Goal: Task Accomplishment & Management: Use online tool/utility

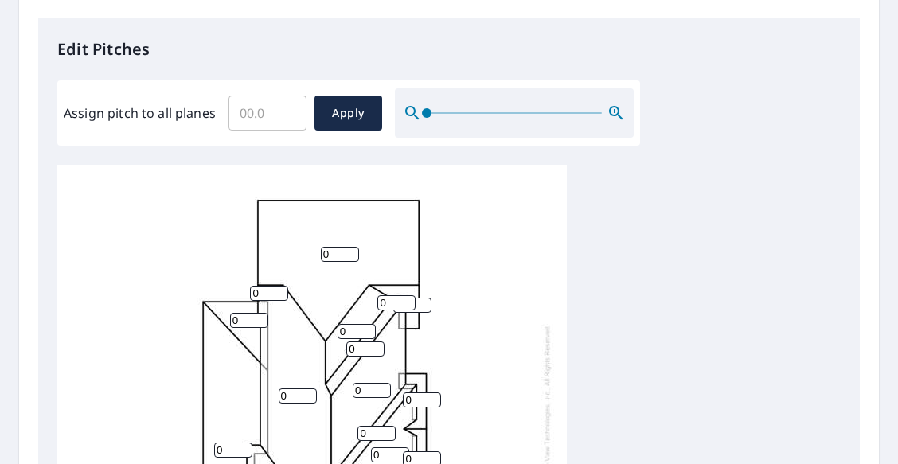
scroll to position [15, 0]
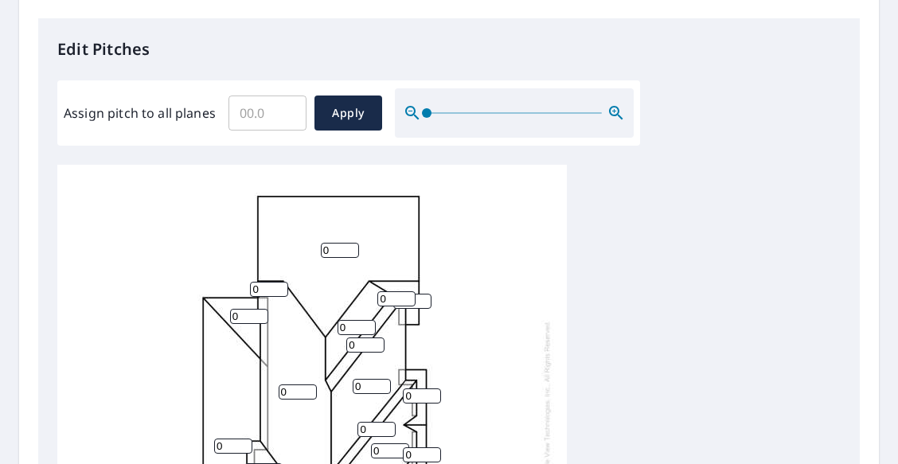
click at [337, 243] on input "0" at bounding box center [340, 250] width 38 height 15
type input "11"
click at [395, 291] on input "0" at bounding box center [396, 298] width 38 height 15
click at [416, 291] on input "10" at bounding box center [396, 298] width 38 height 15
type input "10"
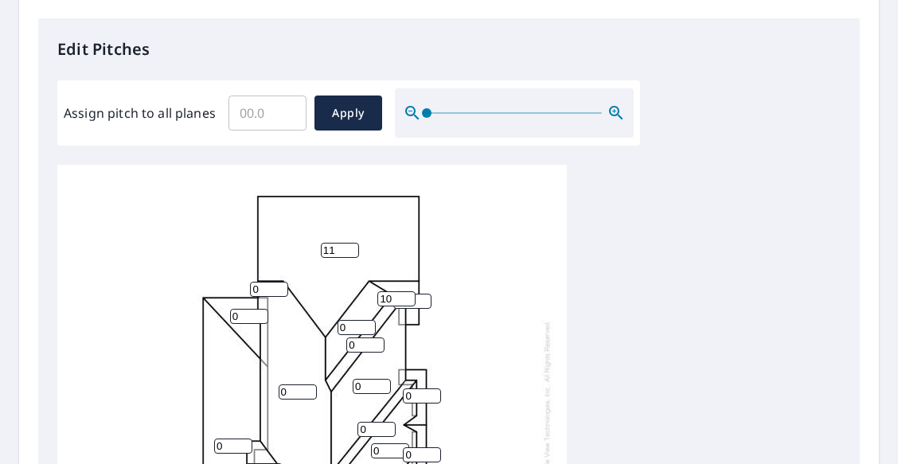
click at [420, 294] on input "1" at bounding box center [412, 301] width 38 height 15
click at [418, 294] on input "2" at bounding box center [412, 301] width 38 height 15
click at [416, 294] on input "2" at bounding box center [412, 301] width 38 height 15
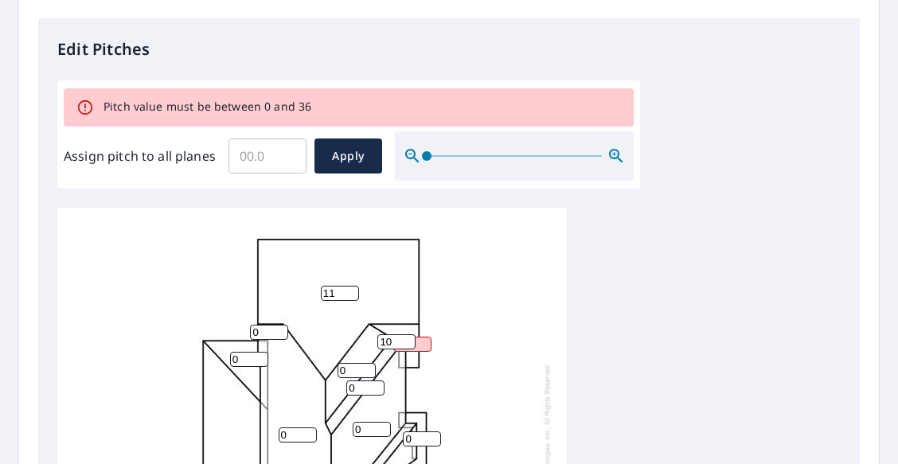
click at [492, 273] on div "11 0 0 0 0 0 0 0 0 0 0 0 0 0 210 0 0 0 0 0 10" at bounding box center [312, 454] width 510 height 500
click at [416, 337] on input "210" at bounding box center [412, 344] width 38 height 15
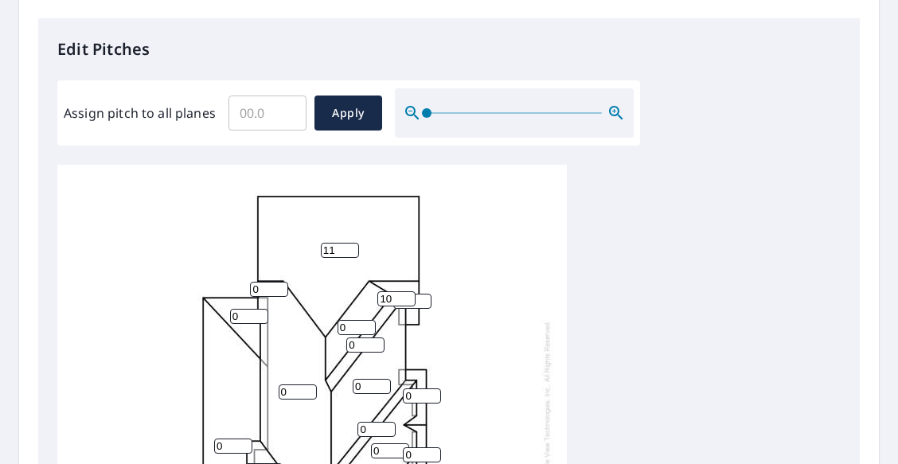
type input "2"
type input "10"
click at [354, 320] on input "0" at bounding box center [357, 327] width 38 height 15
type input "10"
click at [362, 338] on input "0" at bounding box center [365, 345] width 38 height 15
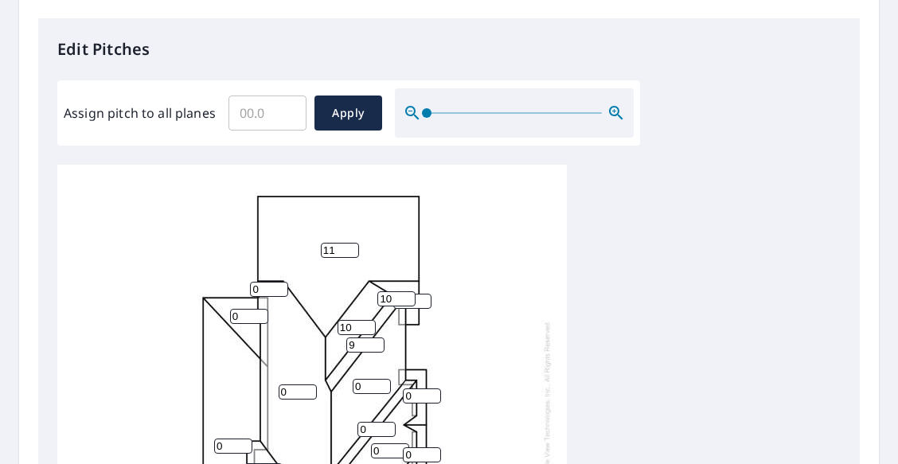
type input "9"
click at [369, 379] on input "0" at bounding box center [372, 386] width 38 height 15
type input "10"
click at [420, 389] on input "0" at bounding box center [422, 396] width 38 height 15
type input "10"
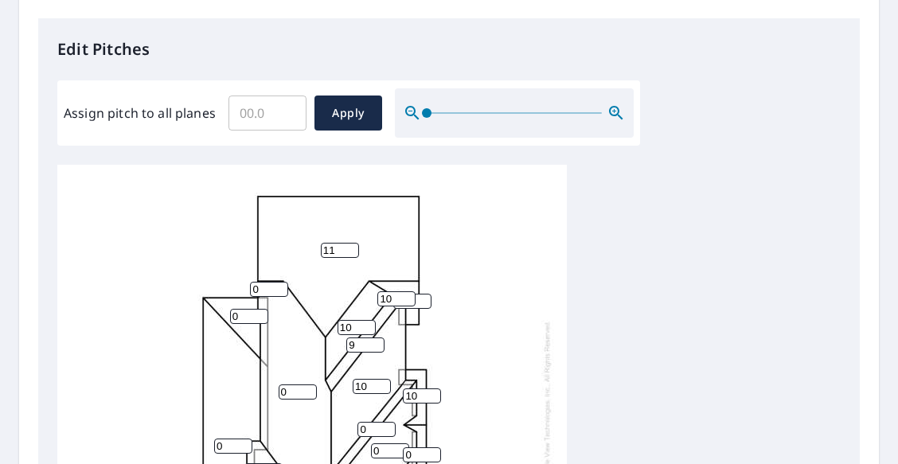
click at [372, 422] on input "0" at bounding box center [377, 429] width 38 height 15
type input "9"
click at [385, 444] on input "0" at bounding box center [390, 451] width 38 height 15
type input "9"
click at [416, 448] on input "0" at bounding box center [422, 455] width 38 height 15
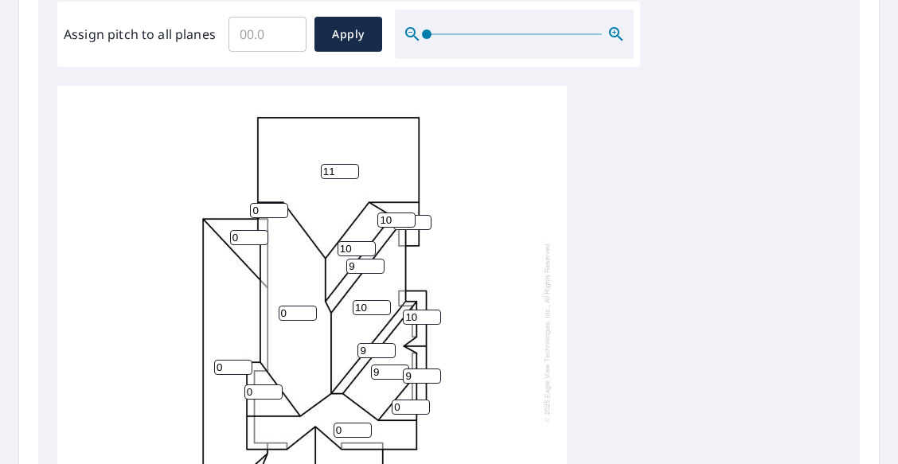
scroll to position [489, 0]
type input "9"
click at [403, 399] on input "0" at bounding box center [411, 406] width 38 height 15
type input "10"
click at [348, 422] on input "0" at bounding box center [353, 429] width 38 height 15
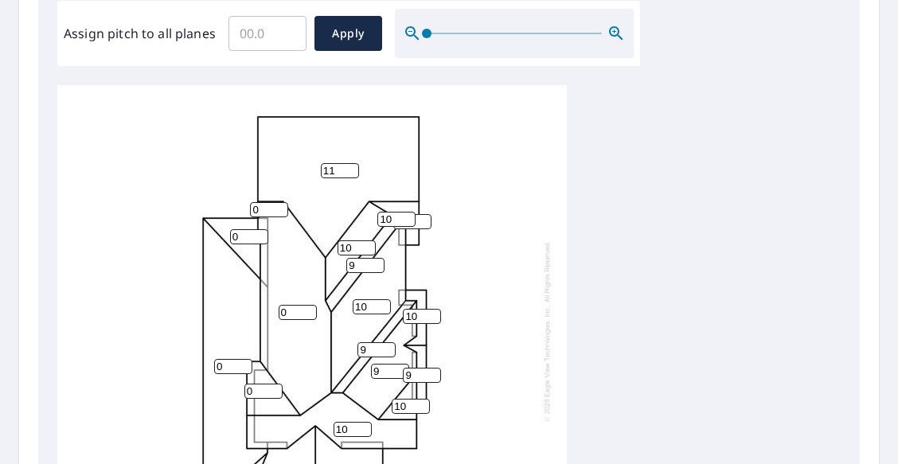
type input "10"
click at [264, 202] on input "0" at bounding box center [269, 209] width 38 height 15
type input "10"
click at [290, 305] on input "0" at bounding box center [298, 312] width 38 height 15
type input "10"
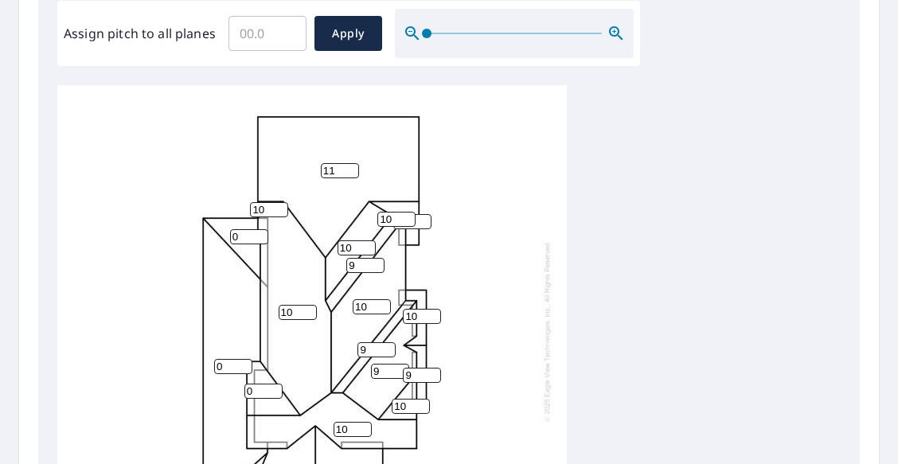
click at [241, 229] on input "0" at bounding box center [249, 236] width 38 height 15
type input "3"
click at [226, 359] on input "0" at bounding box center [233, 366] width 38 height 15
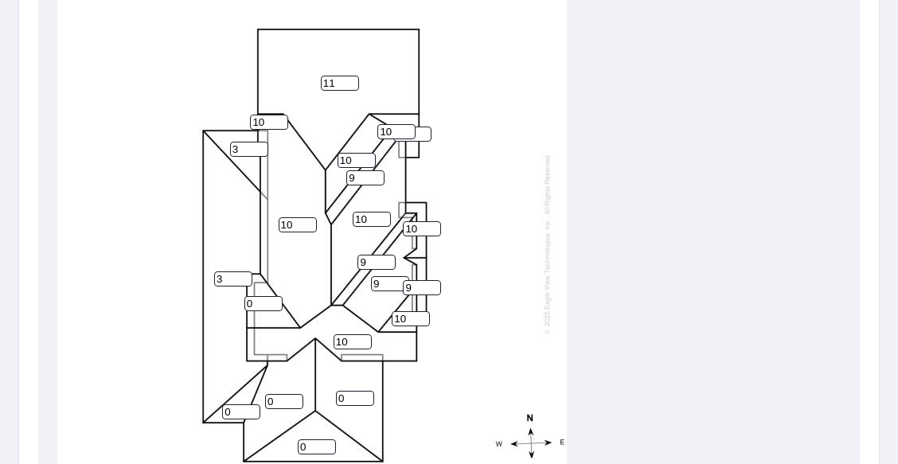
scroll to position [584, 0]
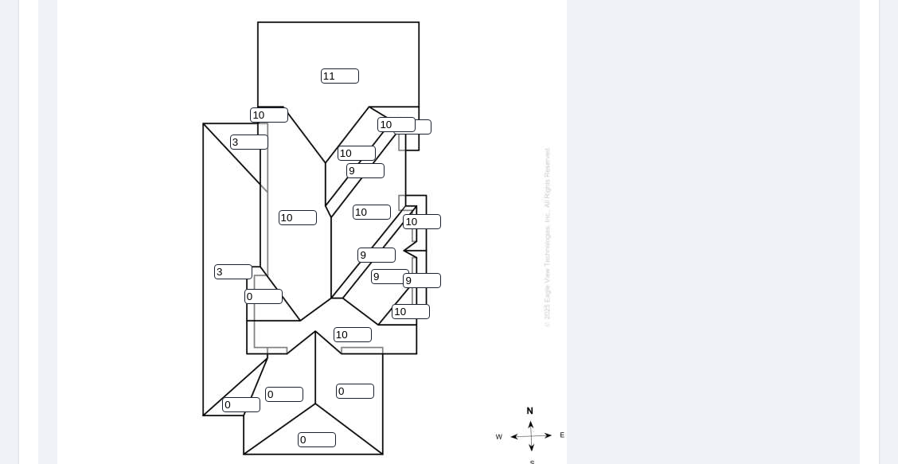
type input "3"
click at [236, 397] on input "0" at bounding box center [241, 404] width 38 height 15
type input "3"
click at [276, 387] on input "0" at bounding box center [284, 394] width 38 height 15
type input "10"
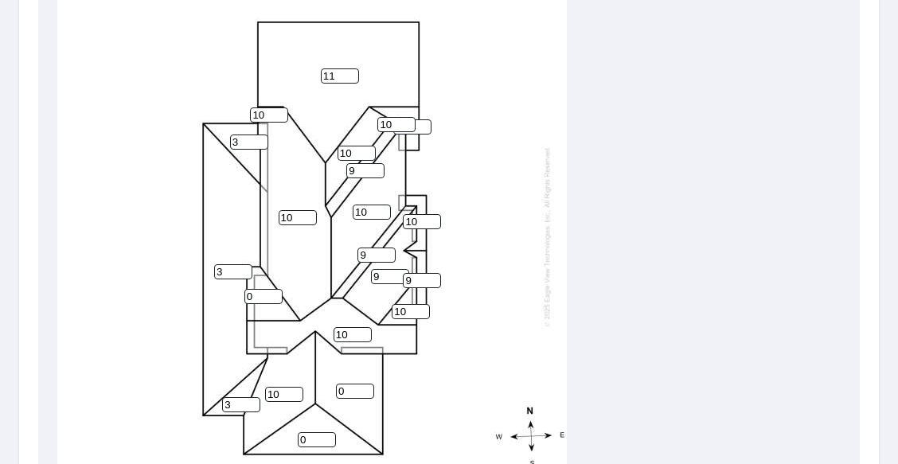
click at [344, 384] on input "0" at bounding box center [355, 391] width 38 height 15
type input "9"
click at [312, 432] on input "0" at bounding box center [317, 439] width 38 height 15
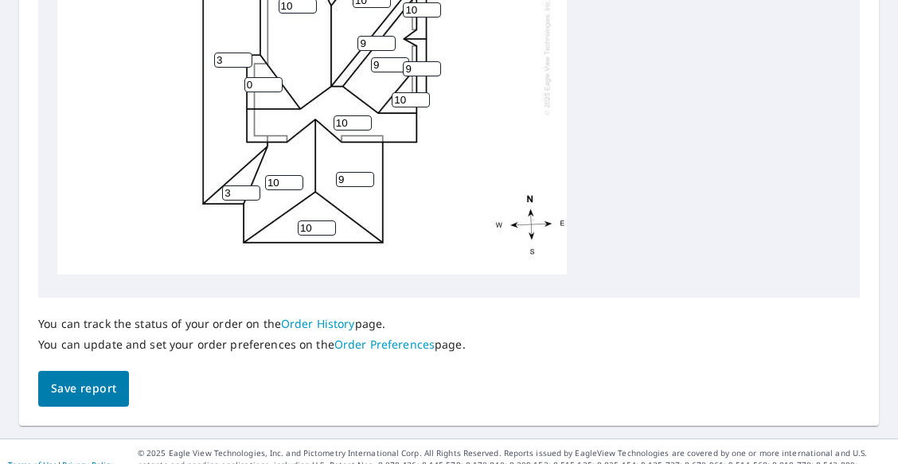
scroll to position [799, 0]
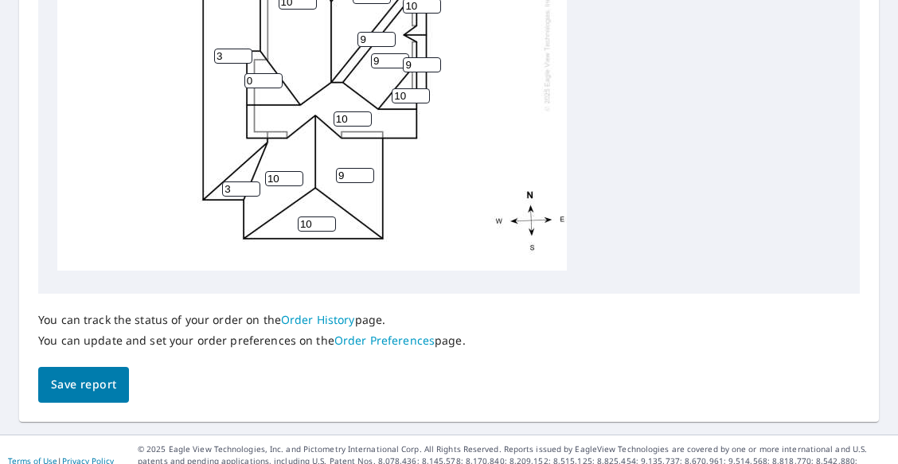
type input "10"
click at [111, 375] on span "Save report" at bounding box center [83, 385] width 65 height 20
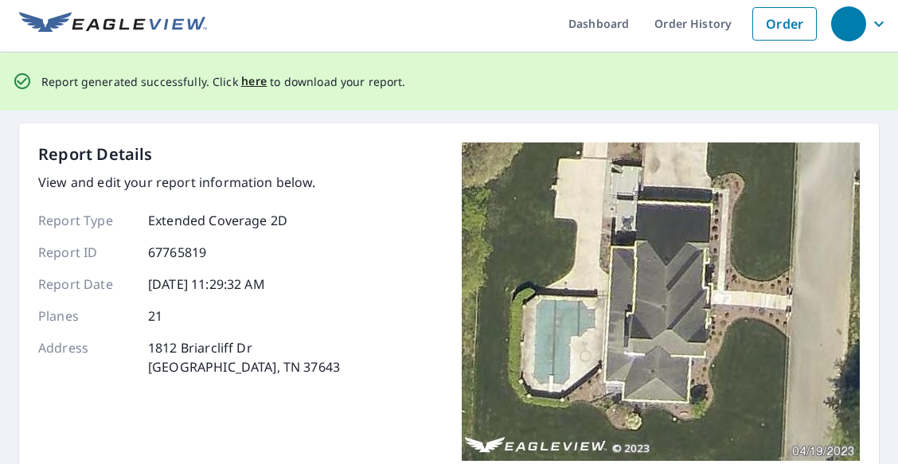
scroll to position [0, 0]
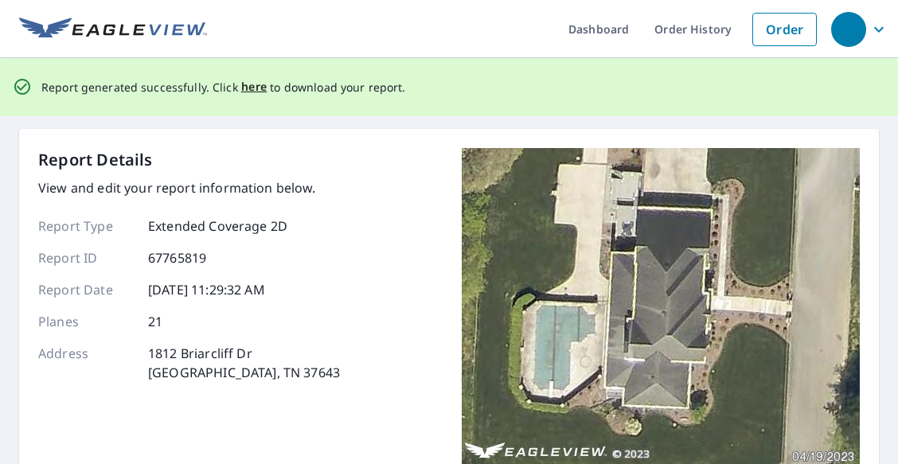
click at [252, 86] on span "here" at bounding box center [254, 87] width 26 height 20
